Goal: Task Accomplishment & Management: Manage account settings

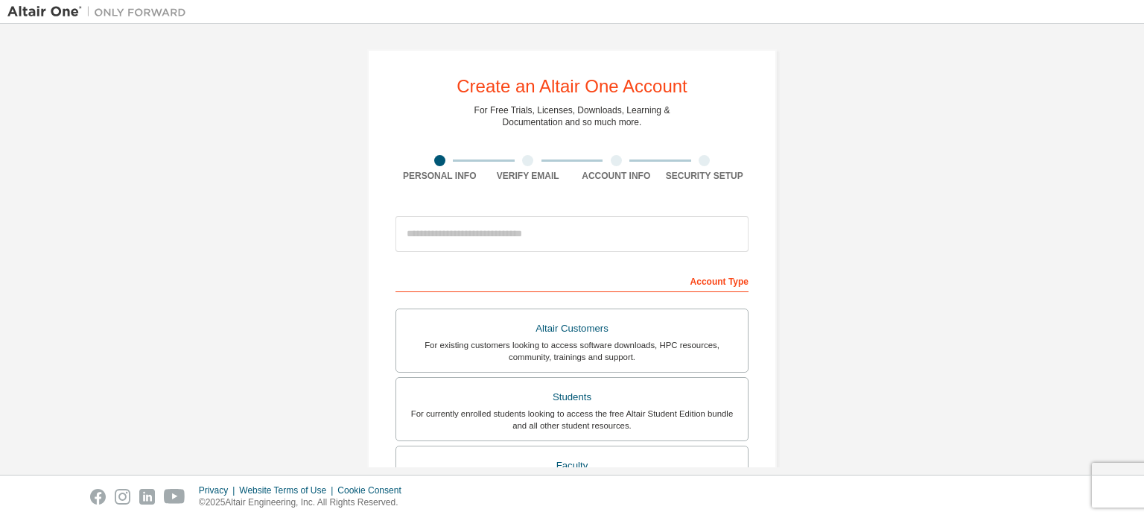
drag, startPoint x: 0, startPoint y: 0, endPoint x: 952, endPoint y: 134, distance: 961.8
click at [952, 134] on div "Create an Altair One Account For Free Trials, Licenses, Downloads, Learning & D…" at bounding box center [571, 425] width 1129 height 789
click at [612, 232] on input "email" at bounding box center [571, 234] width 353 height 36
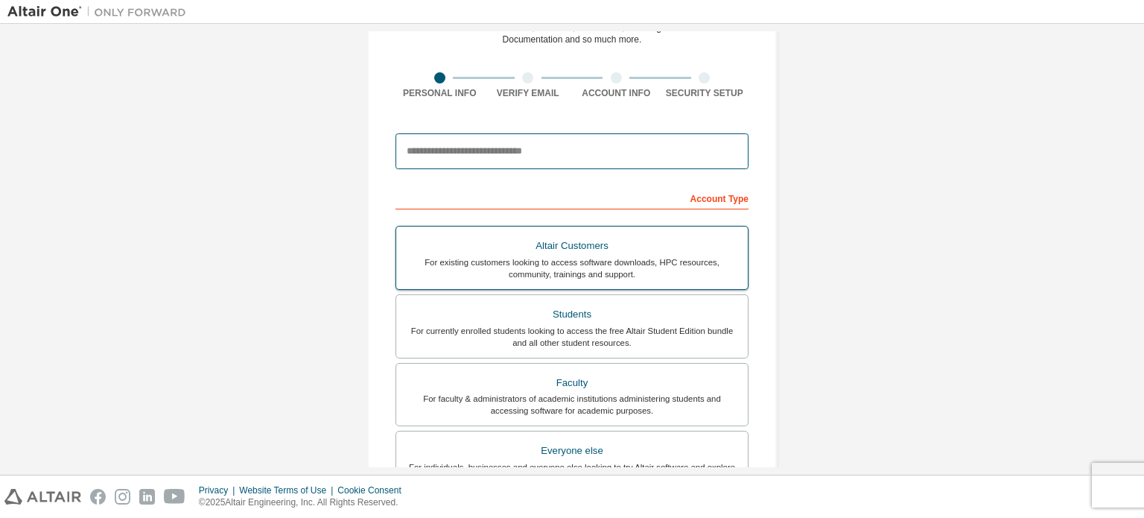
type input "**********"
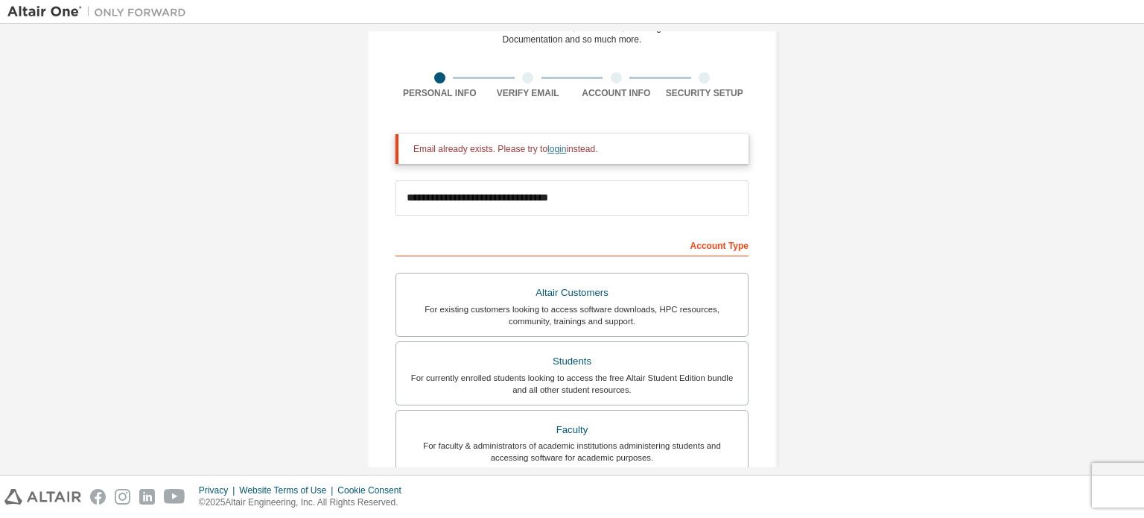
click at [547, 150] on link "login" at bounding box center [556, 149] width 19 height 10
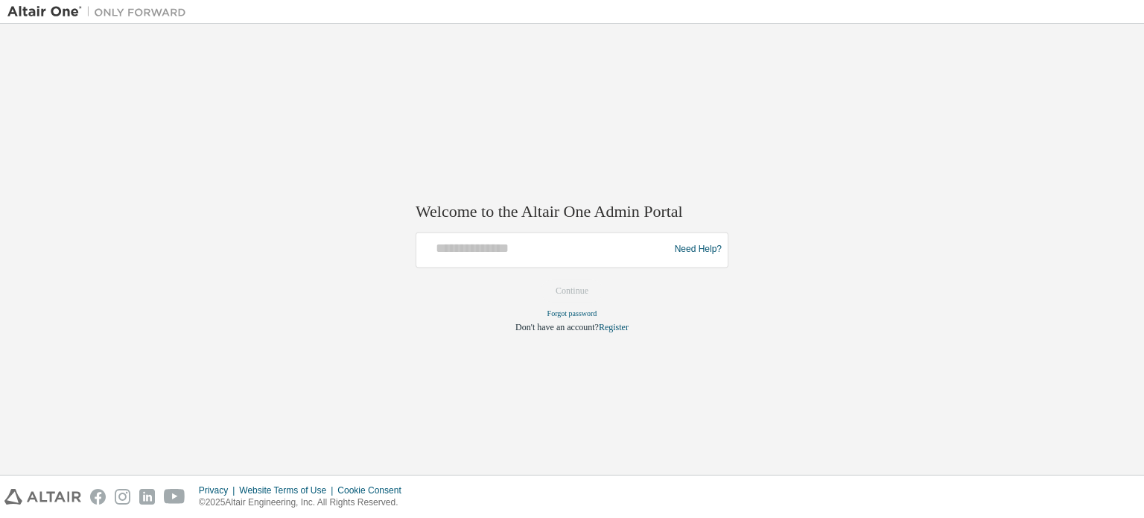
click at [563, 264] on div "Need Help?" at bounding box center [572, 250] width 313 height 36
click at [533, 245] on input "text" at bounding box center [544, 246] width 245 height 22
type input "**********"
click at [589, 286] on button "Continue" at bounding box center [572, 290] width 64 height 22
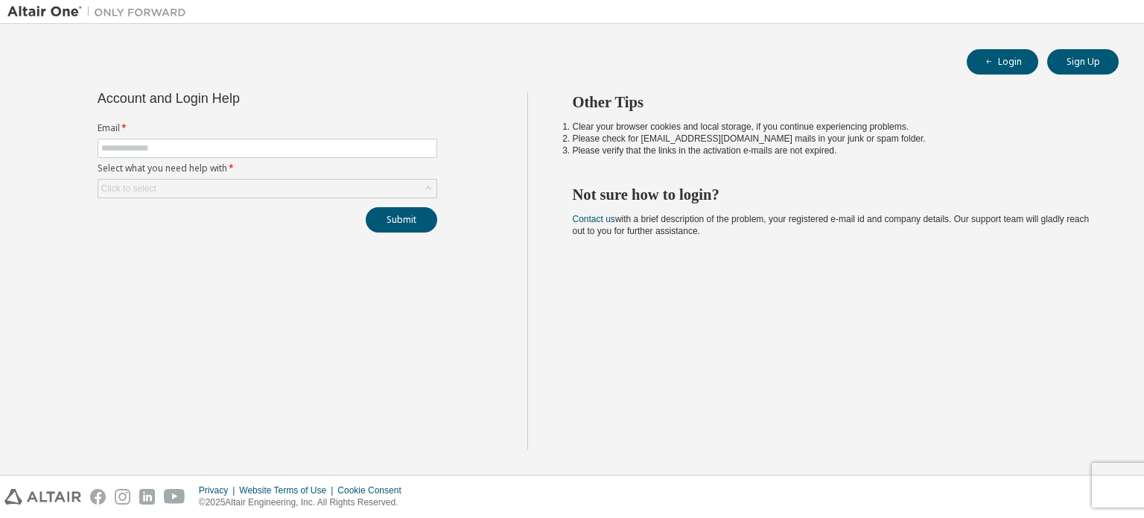
click at [301, 136] on form "Email * Select what you need help with * Click to select" at bounding box center [268, 160] width 340 height 76
click at [302, 145] on input "text" at bounding box center [267, 148] width 332 height 12
type input "**********"
click at [283, 181] on div "Click to select" at bounding box center [267, 188] width 338 height 18
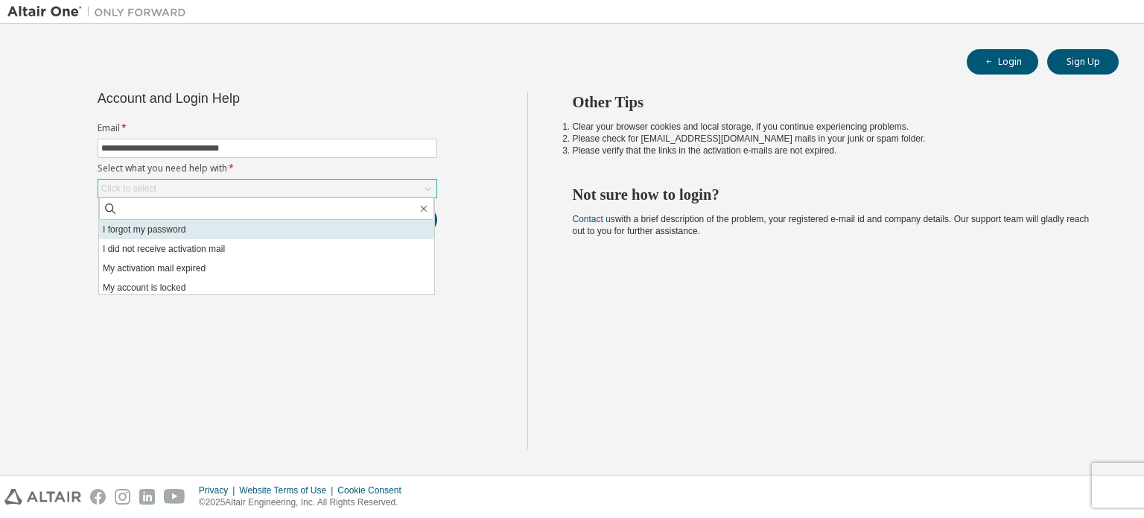
click at [264, 226] on li "I forgot my password" at bounding box center [266, 229] width 335 height 19
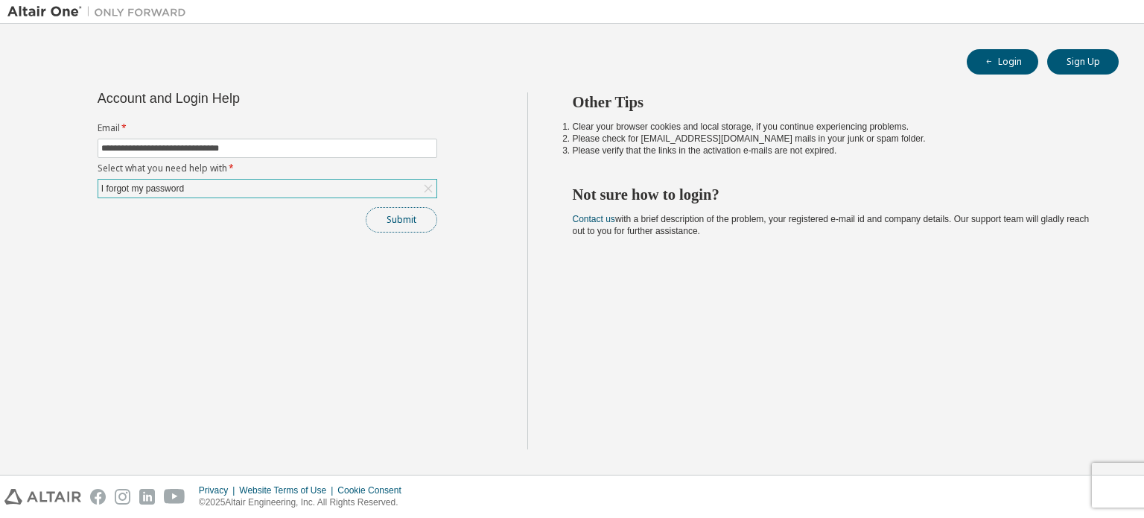
click at [421, 217] on button "Submit" at bounding box center [401, 219] width 71 height 25
click at [407, 215] on button "Submit" at bounding box center [401, 219] width 71 height 25
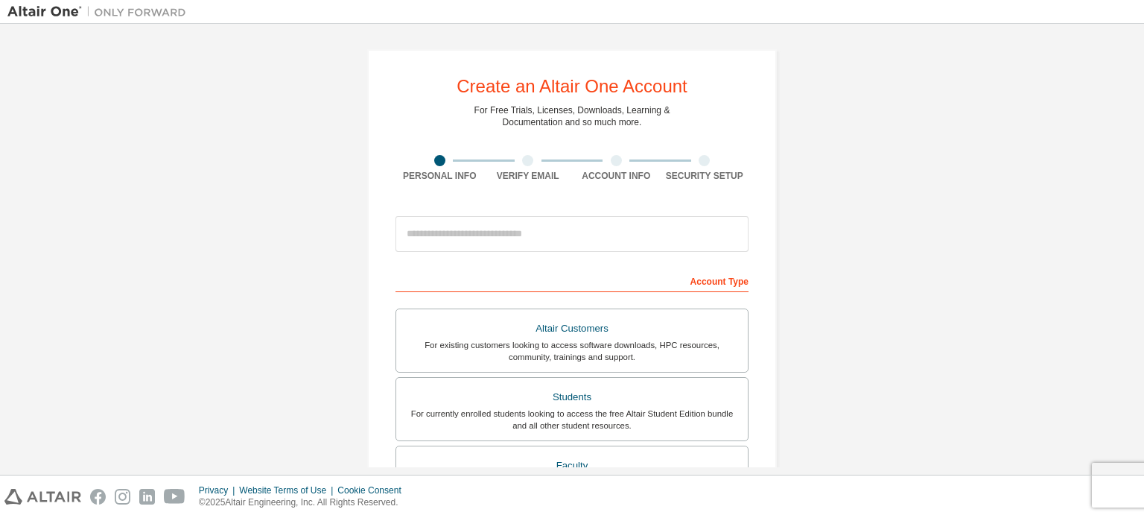
click at [941, 322] on div "Create an Altair One Account For Free Trials, Licenses, Downloads, Learning & D…" at bounding box center [571, 425] width 1129 height 789
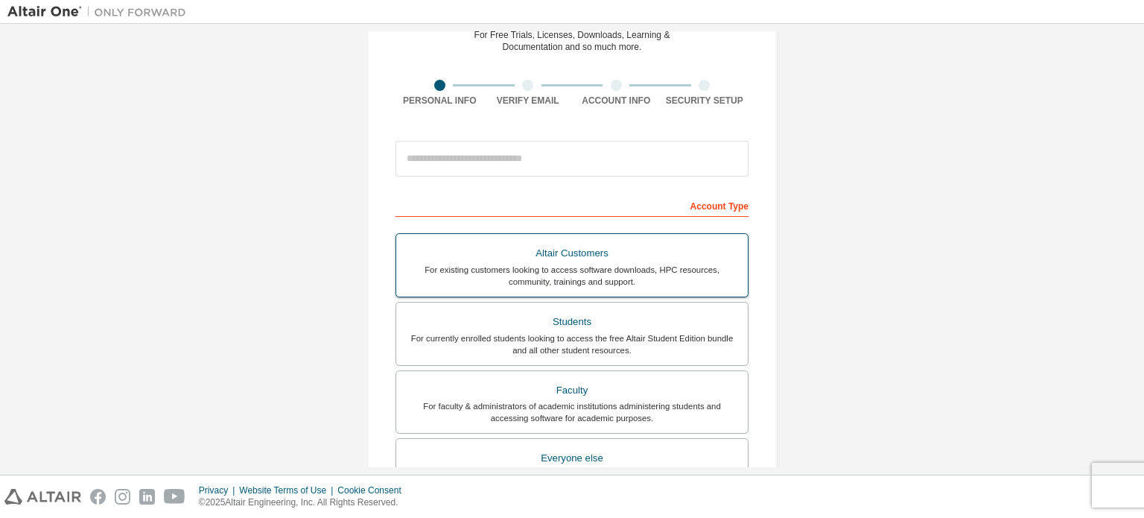
scroll to position [76, 0]
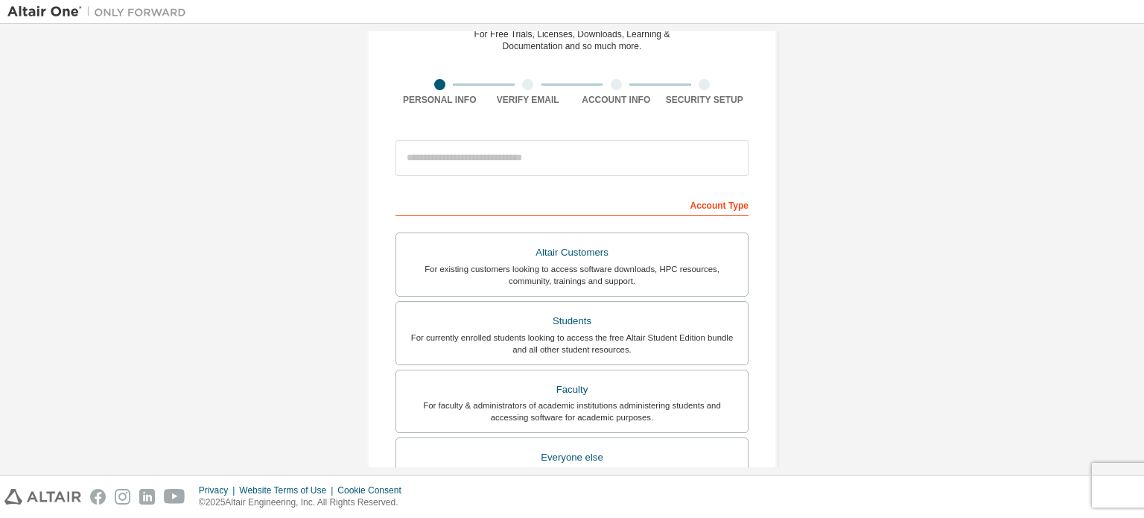
drag, startPoint x: 528, startPoint y: 314, endPoint x: 478, endPoint y: 142, distance: 178.4
click at [483, 166] on form "This is a federated email. No need to register a new account. You should be abl…" at bounding box center [571, 425] width 353 height 584
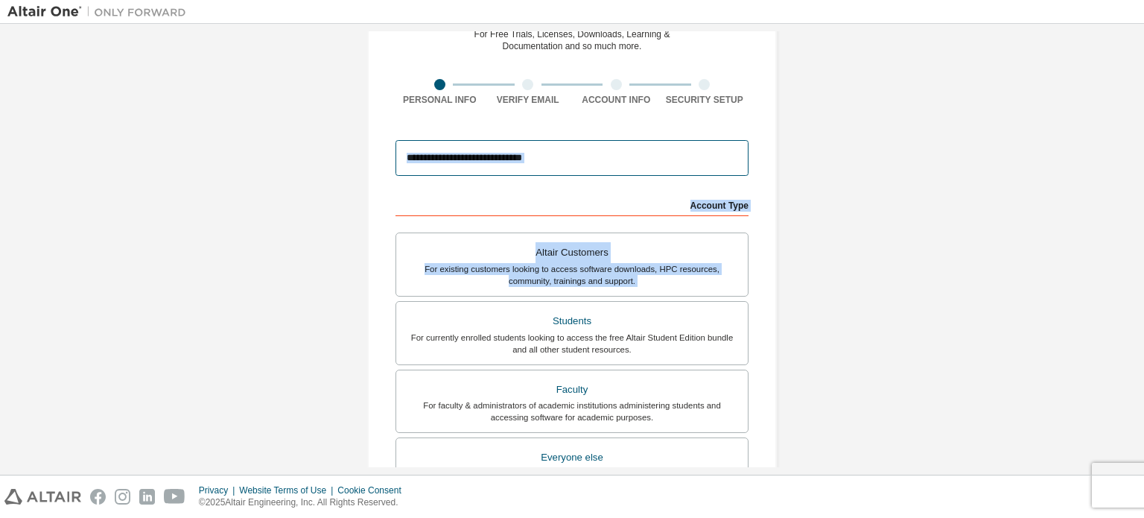
click at [500, 165] on input "email" at bounding box center [571, 158] width 353 height 36
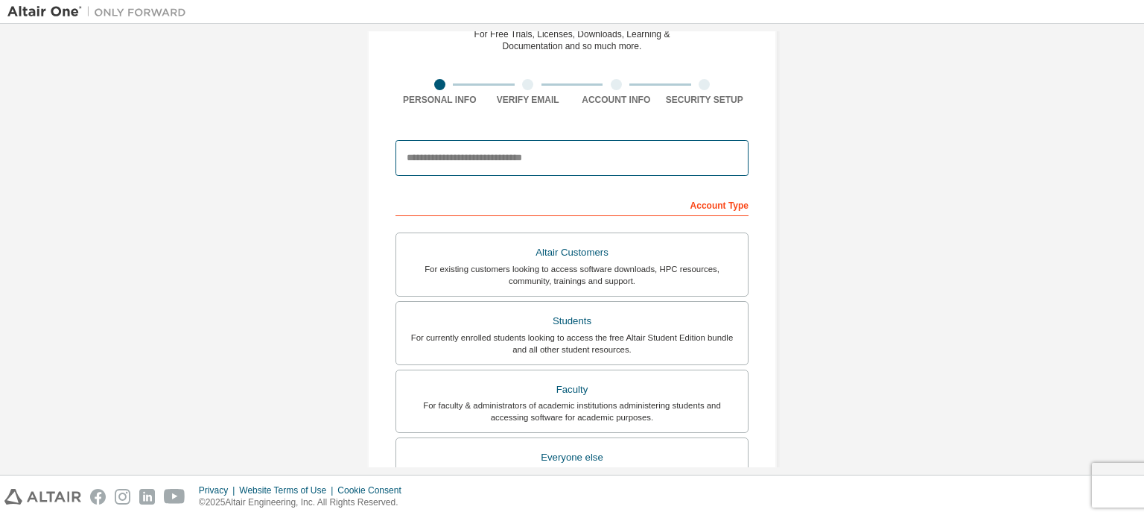
type input "**********"
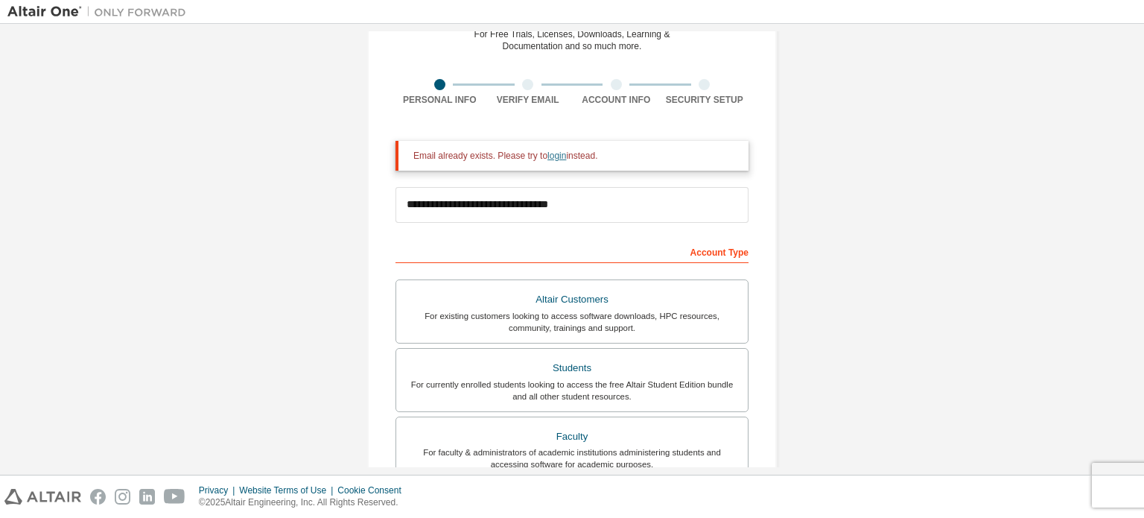
click at [547, 153] on link "login" at bounding box center [556, 155] width 19 height 10
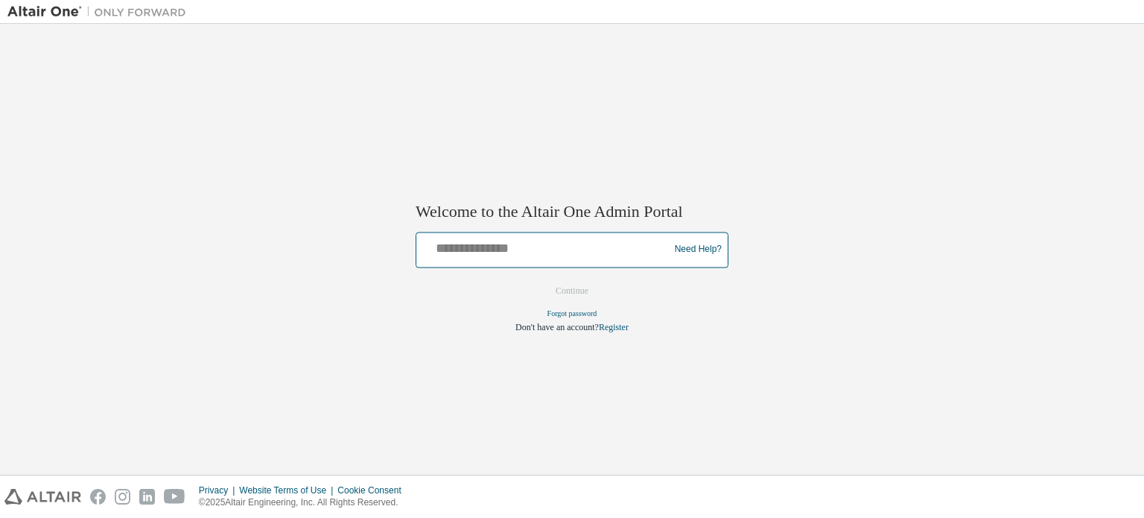
click at [542, 252] on input "text" at bounding box center [544, 246] width 245 height 22
type input "**********"
click at [582, 282] on button "Continue" at bounding box center [572, 290] width 64 height 22
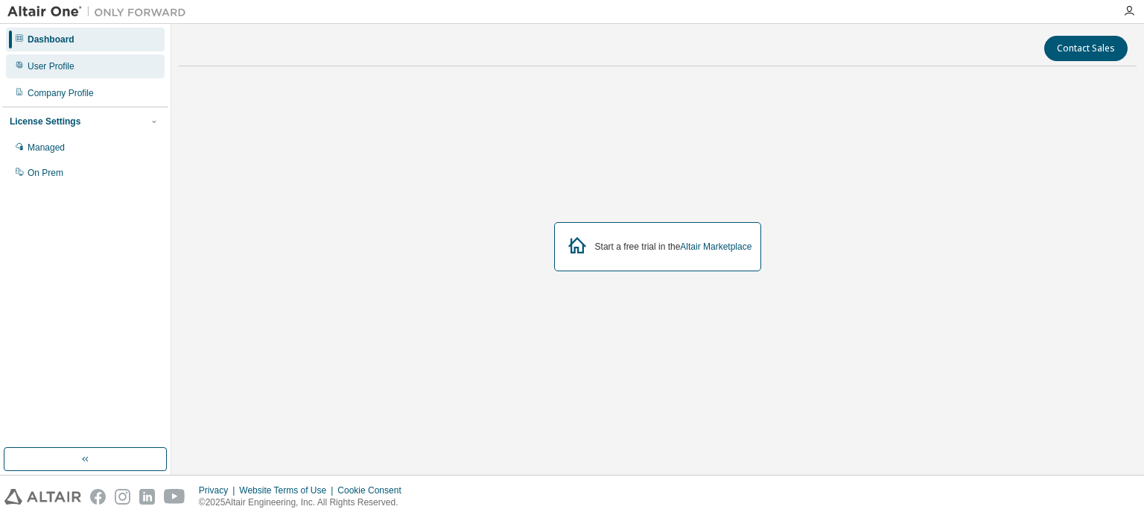
click at [26, 56] on div "User Profile" at bounding box center [85, 66] width 159 height 24
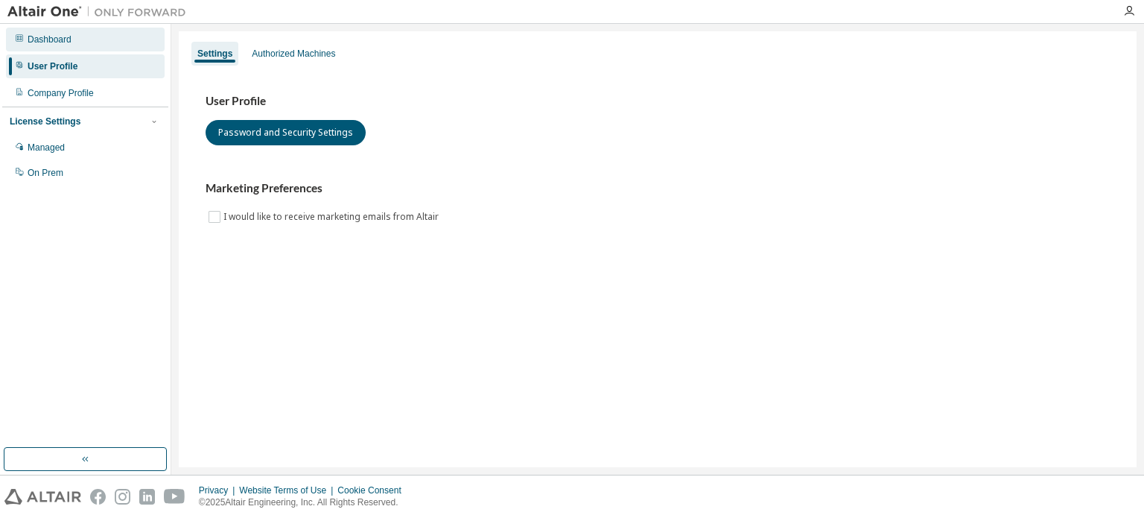
click at [47, 47] on div "Dashboard" at bounding box center [85, 40] width 159 height 24
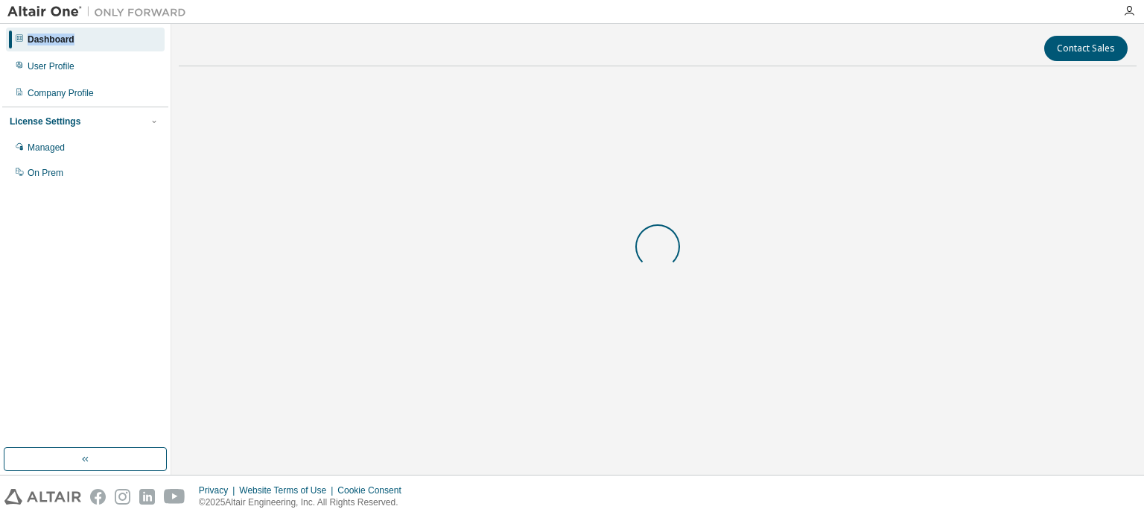
click at [47, 47] on div "Dashboard" at bounding box center [85, 40] width 159 height 24
